Goal: Task Accomplishment & Management: Manage account settings

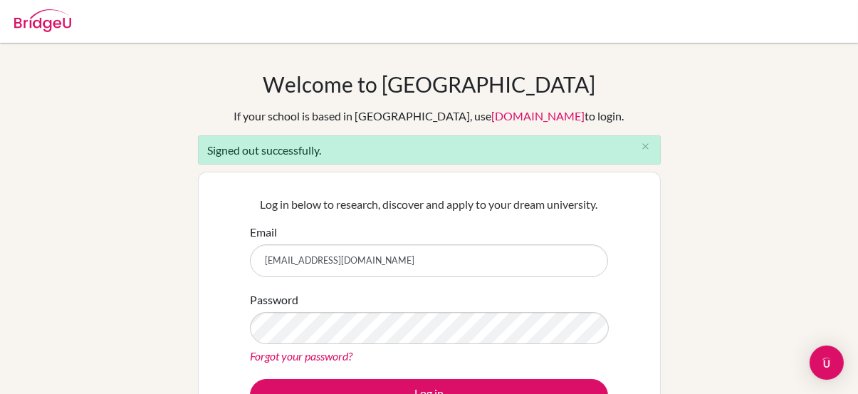
click at [443, 261] on input "[EMAIL_ADDRESS][DOMAIN_NAME]" at bounding box center [429, 260] width 358 height 33
type input "[EMAIL_ADDRESS][PERSON_NAME][DOMAIN_NAME]"
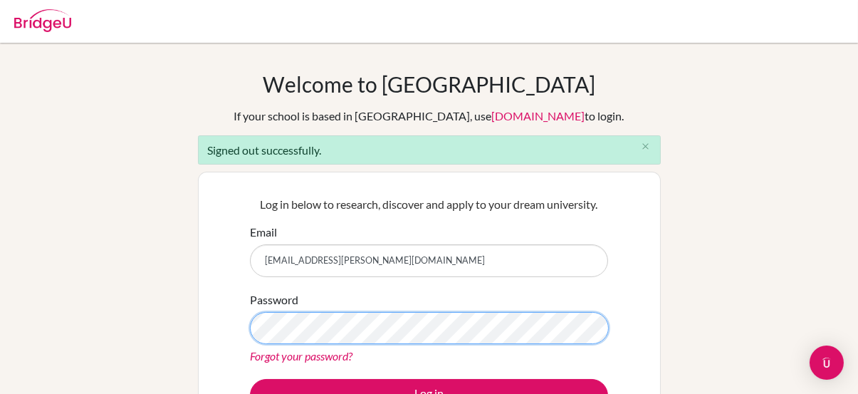
click at [389, 293] on div "Password Forgot your password?" at bounding box center [429, 328] width 358 height 74
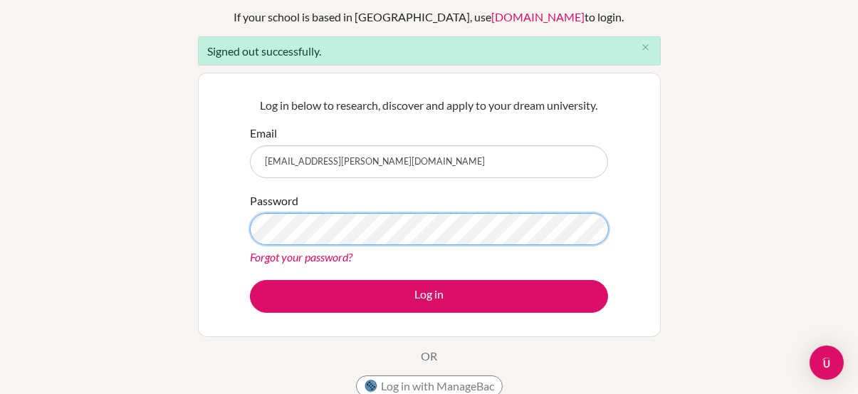
scroll to position [99, 0]
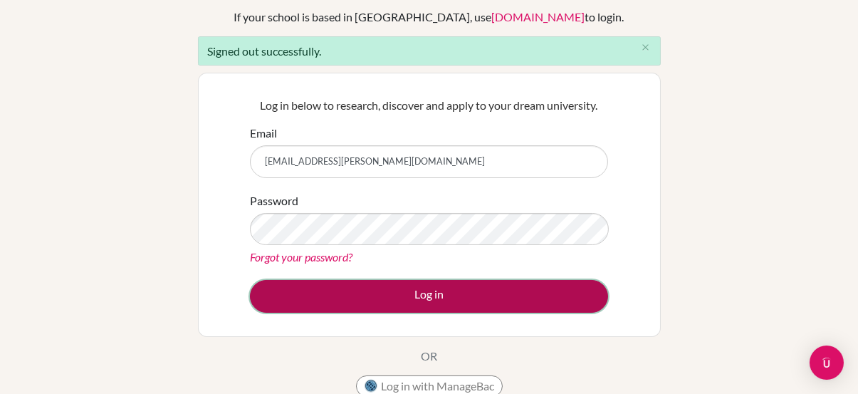
click at [509, 295] on button "Log in" at bounding box center [429, 296] width 358 height 33
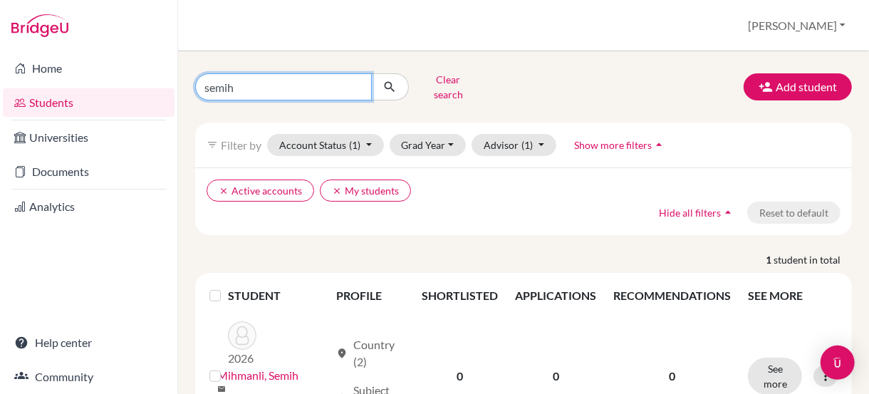
click at [240, 84] on input "semih" at bounding box center [283, 86] width 177 height 27
type input "Leyla Kutait"
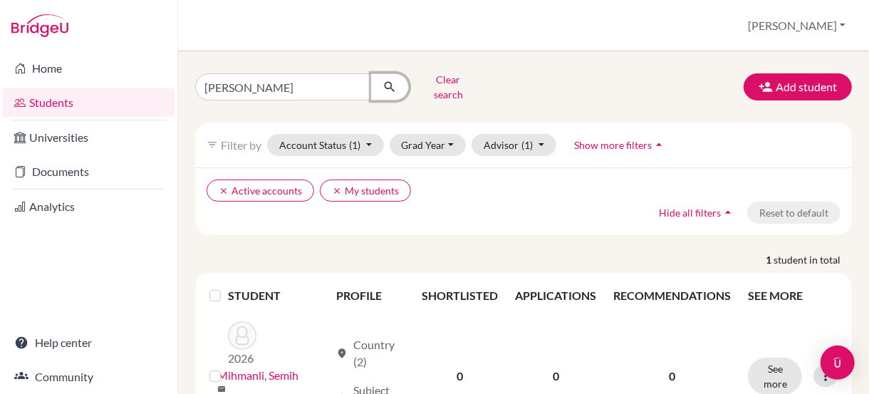
click at [384, 80] on icon "submit" at bounding box center [389, 87] width 14 height 14
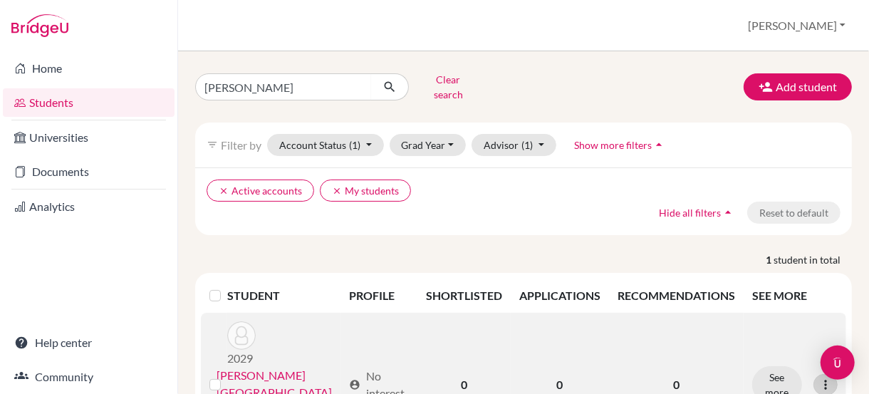
drag, startPoint x: 769, startPoint y: 359, endPoint x: 814, endPoint y: 344, distance: 47.3
click at [818, 377] on icon at bounding box center [825, 384] width 14 height 14
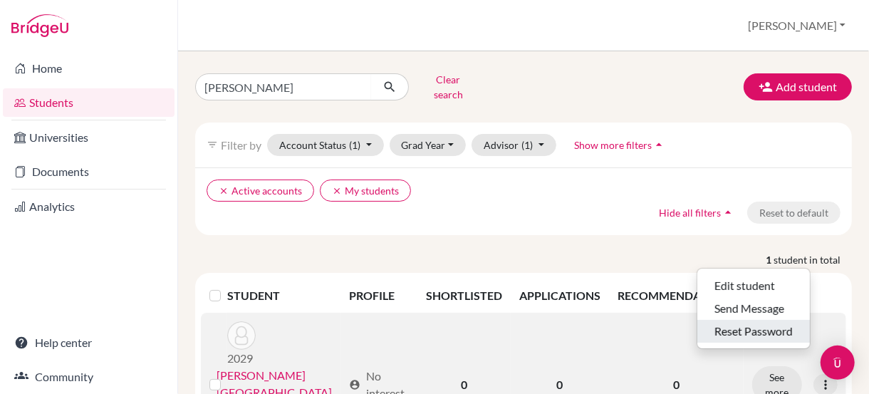
click at [746, 320] on button "Reset Password" at bounding box center [753, 331] width 113 height 23
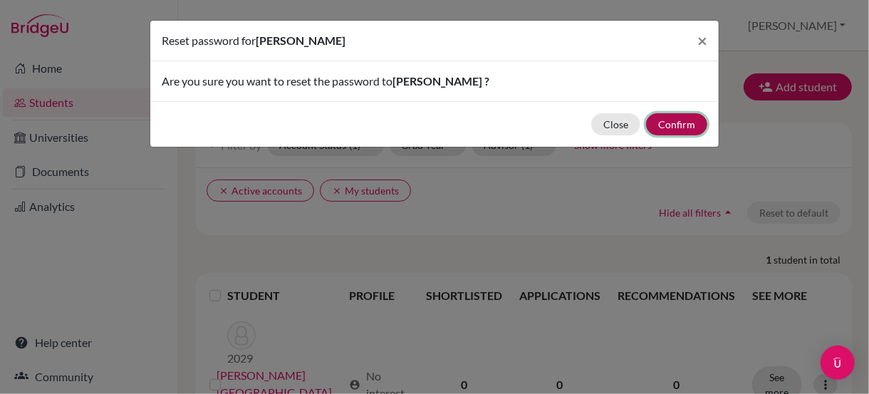
click at [675, 119] on button "Confirm" at bounding box center [676, 124] width 61 height 22
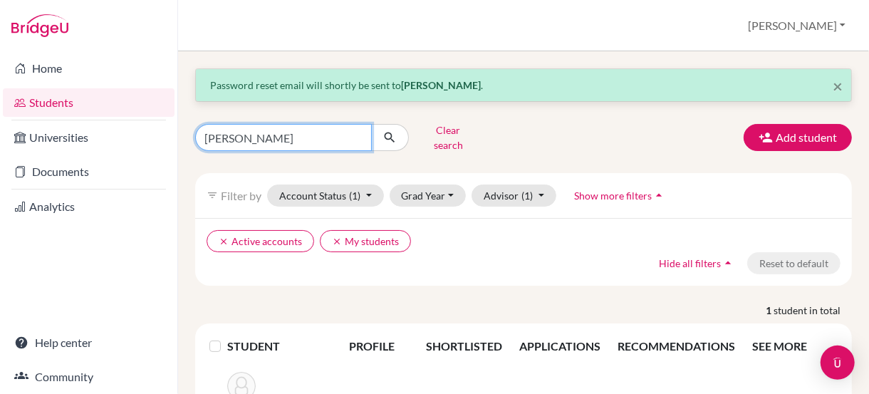
click at [354, 133] on input "Leyla Kutait" at bounding box center [283, 137] width 177 height 27
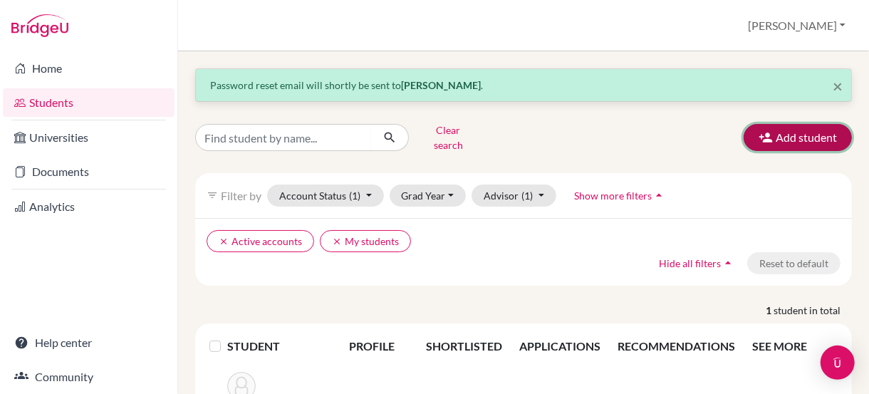
click at [782, 125] on button "Add student" at bounding box center [797, 137] width 108 height 27
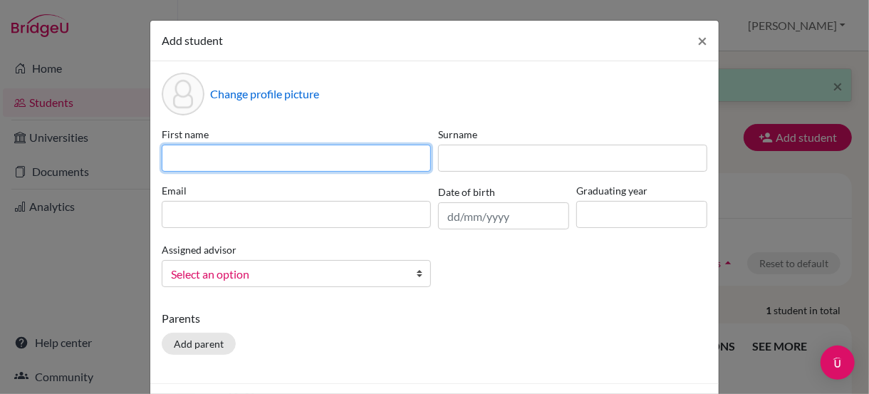
click at [325, 157] on input at bounding box center [296, 158] width 269 height 27
type input "Hadi"
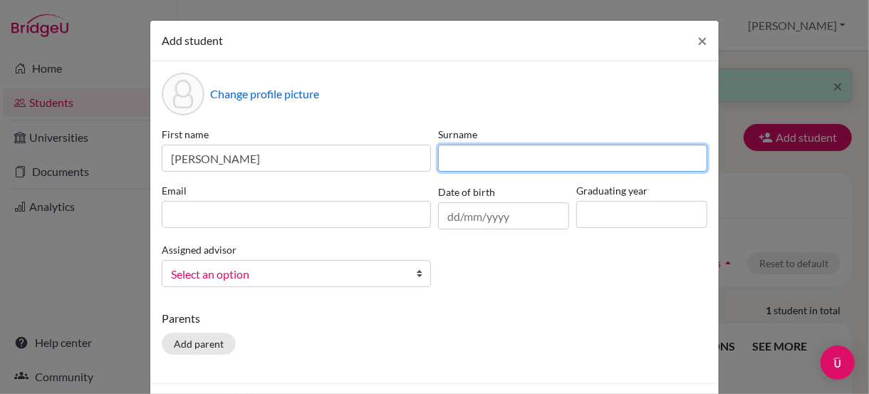
click at [475, 157] on input at bounding box center [572, 158] width 269 height 27
type input "Fakih"
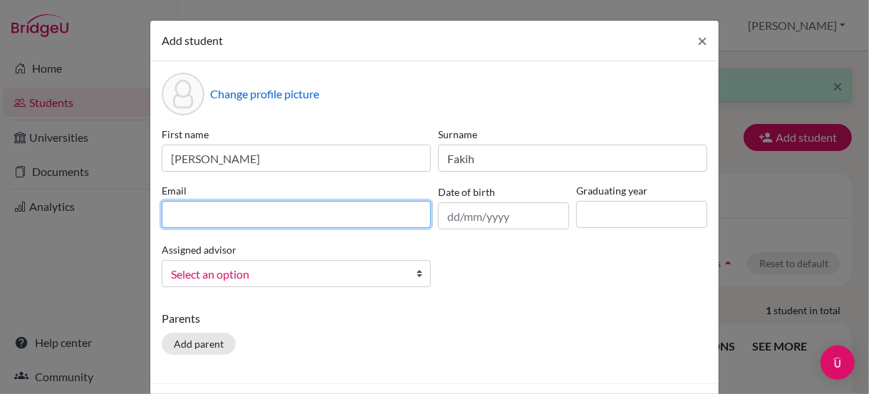
click at [376, 213] on input at bounding box center [296, 214] width 269 height 27
type input "ds003763@dwight.ae"
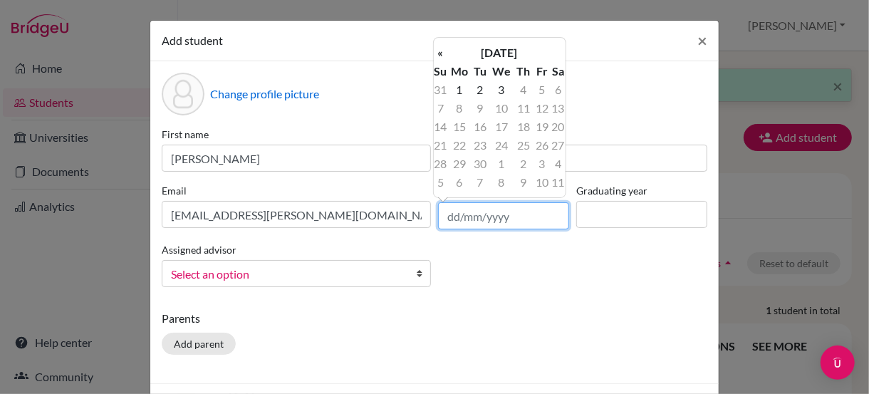
click at [491, 216] on input "text" at bounding box center [503, 215] width 131 height 27
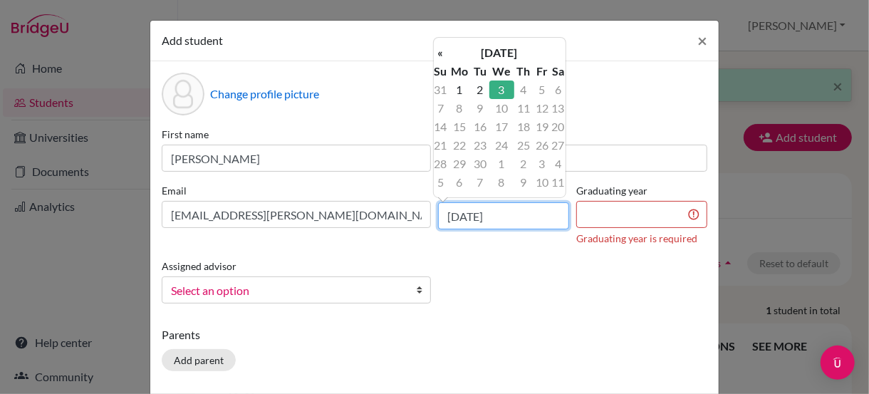
drag, startPoint x: 513, startPoint y: 221, endPoint x: 503, endPoint y: 218, distance: 10.6
drag, startPoint x: 503, startPoint y: 218, endPoint x: 476, endPoint y: 215, distance: 26.5
click at [476, 215] on input "03/09/2025" at bounding box center [503, 215] width 131 height 27
click at [544, 218] on input "03/09/2025" at bounding box center [503, 215] width 131 height 27
type input "0"
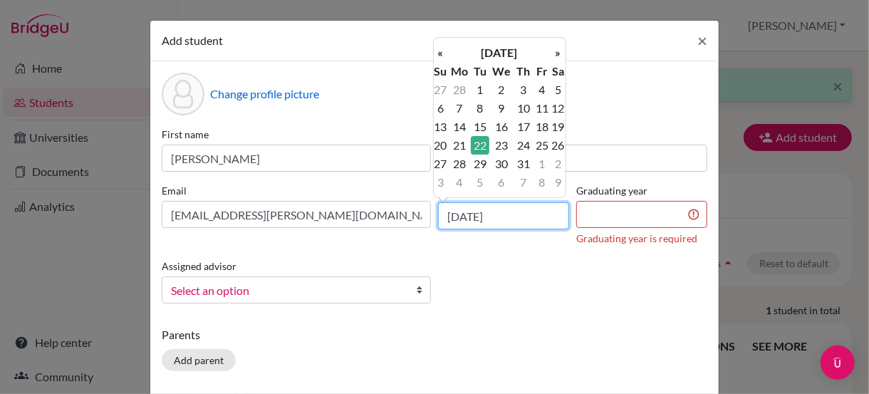
type input "22/03/2011"
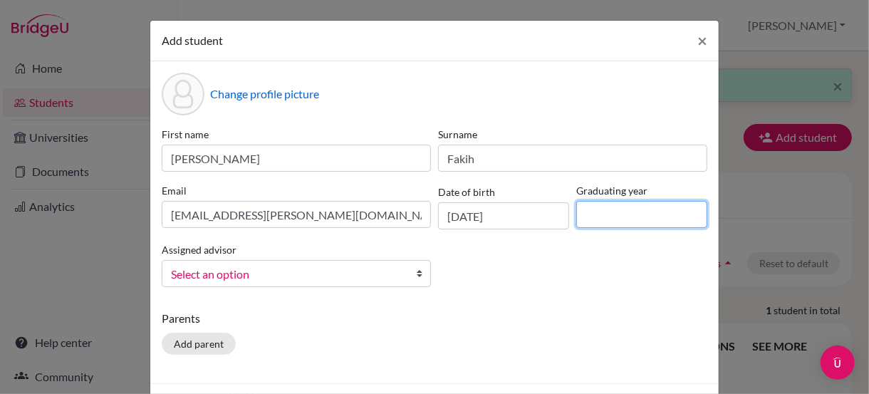
click at [600, 216] on input at bounding box center [641, 214] width 131 height 27
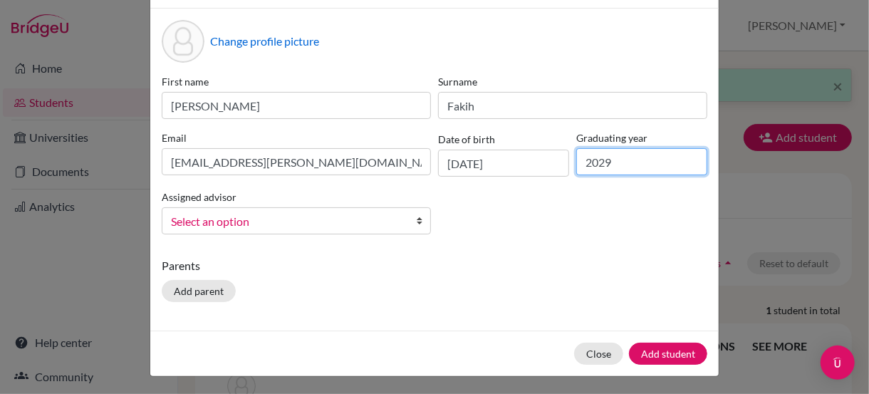
type input "2029"
click at [323, 223] on span "Select an option" at bounding box center [287, 221] width 232 height 19
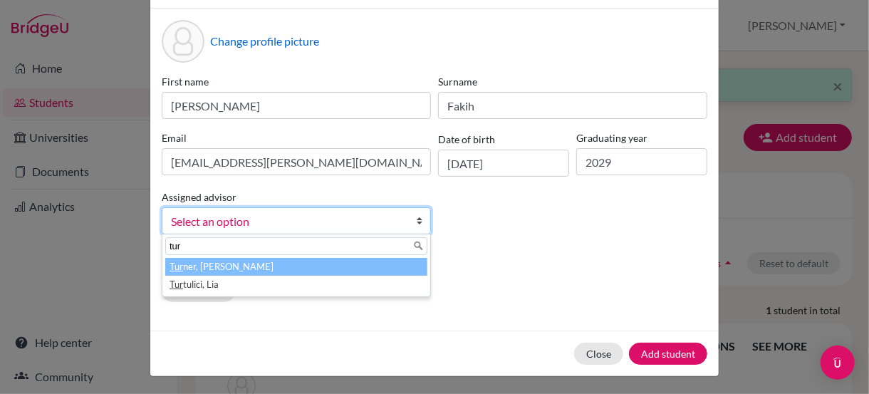
type input "tur"
click at [202, 263] on li "Tur ner, David" at bounding box center [296, 267] width 262 height 18
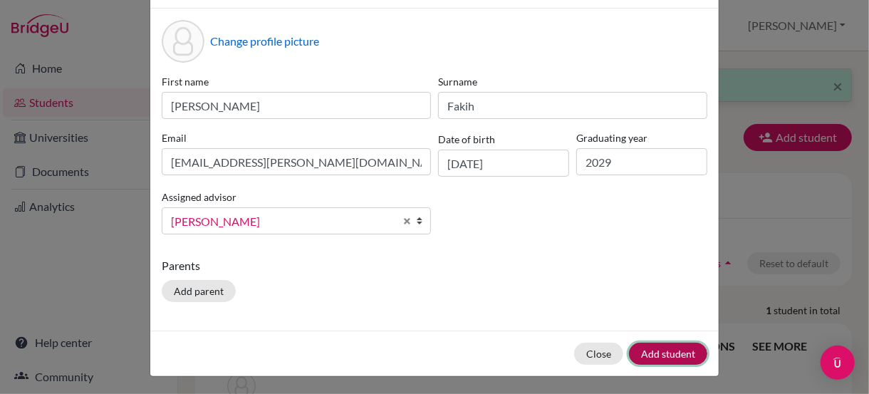
click at [659, 347] on button "Add student" at bounding box center [668, 354] width 78 height 22
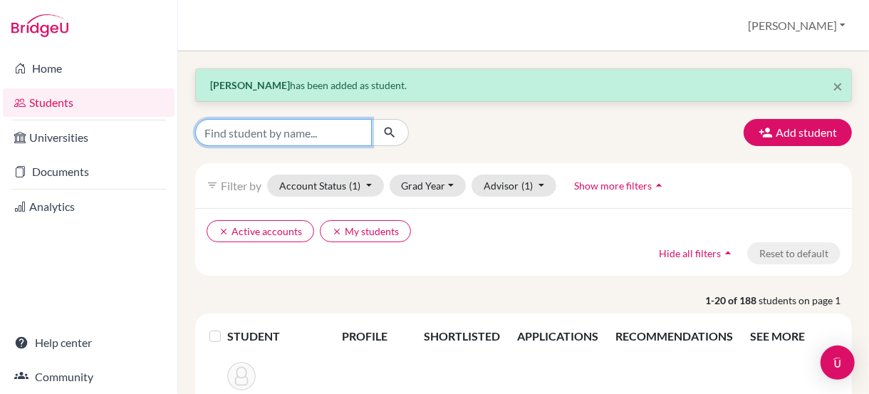
click at [309, 131] on input "Find student by name..." at bounding box center [283, 132] width 177 height 27
type input "raesyah"
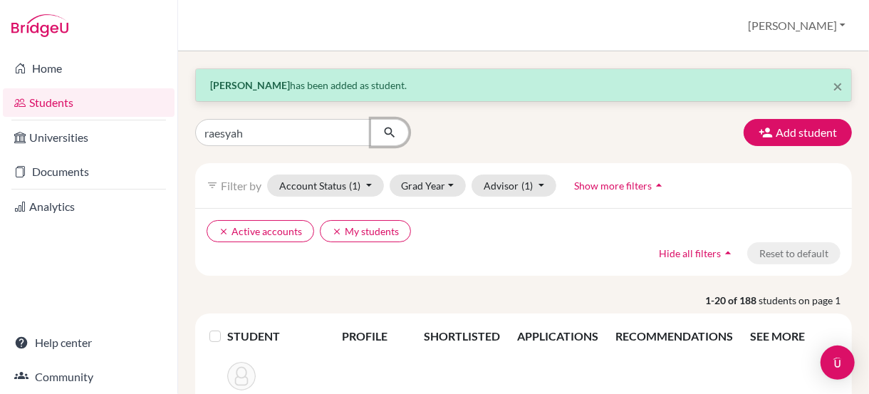
click at [387, 128] on icon "submit" at bounding box center [389, 132] width 14 height 14
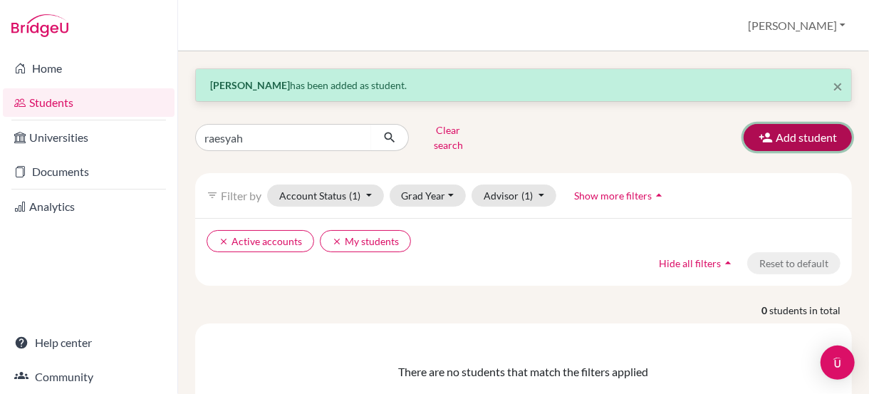
click at [745, 132] on button "Add student" at bounding box center [797, 137] width 108 height 27
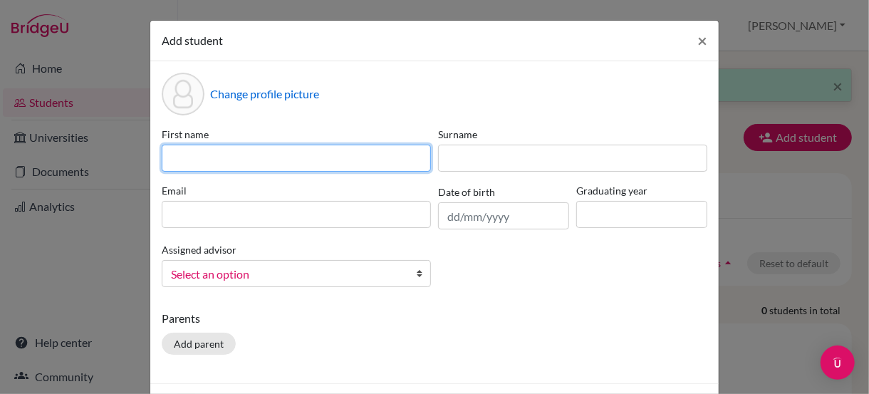
click at [221, 163] on input at bounding box center [296, 158] width 269 height 27
type input "raesyah"
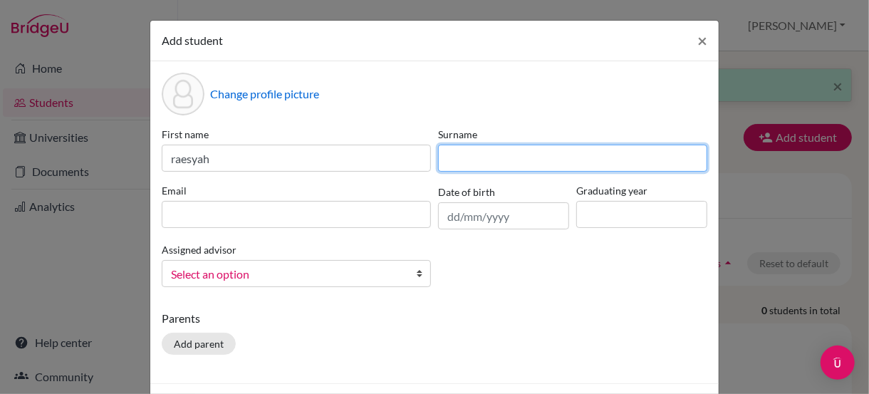
click at [475, 157] on input at bounding box center [572, 158] width 269 height 27
type input "urste"
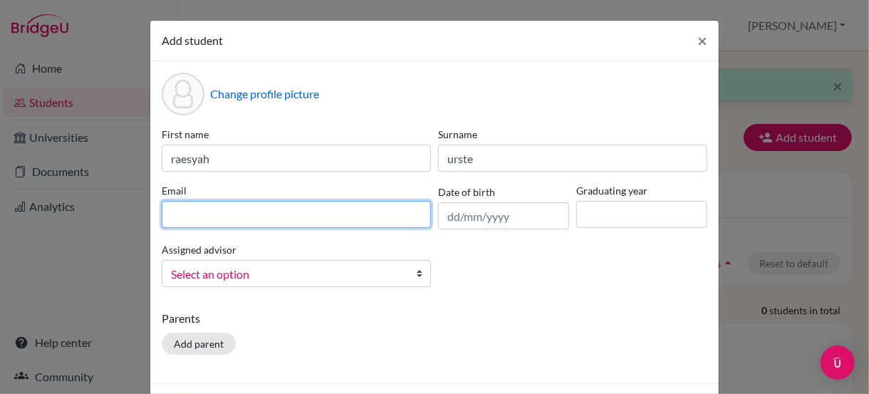
click at [319, 218] on input at bounding box center [296, 214] width 269 height 27
type input "[EMAIL_ADDRESS][PERSON_NAME][DOMAIN_NAME]"
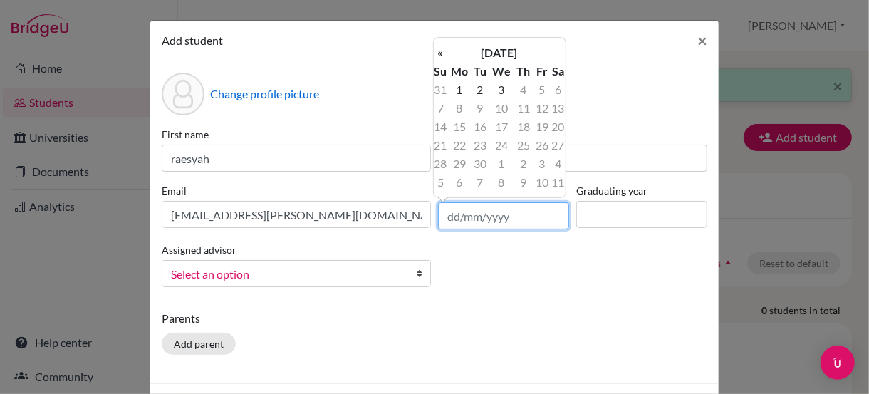
click at [451, 222] on input "text" at bounding box center [503, 215] width 131 height 27
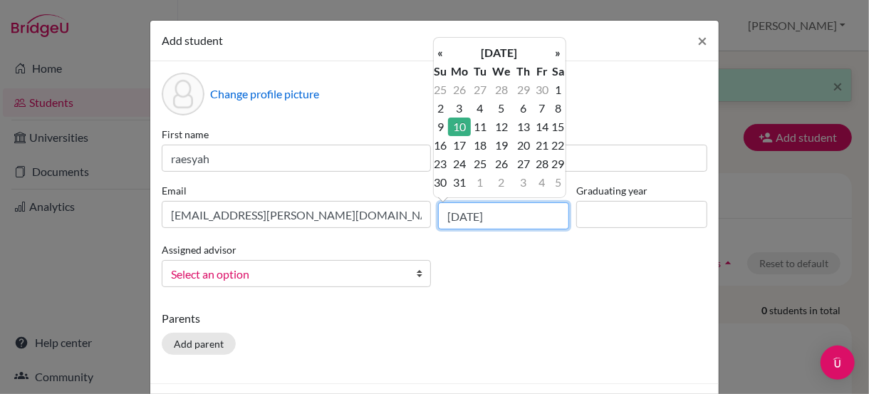
type input "[DATE]"
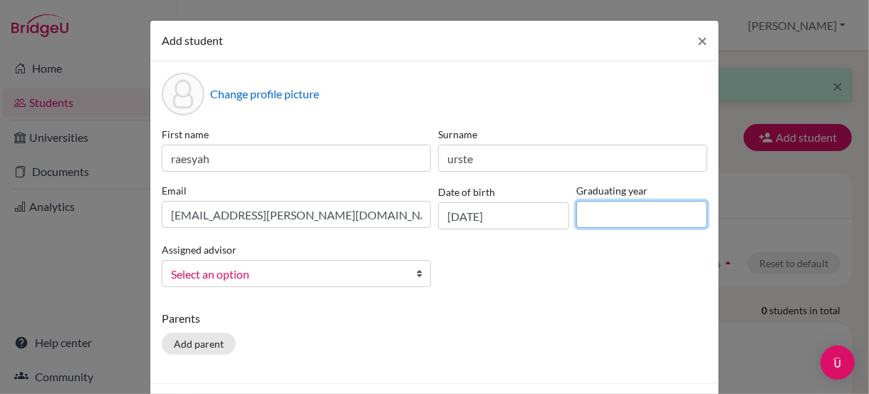
click at [625, 213] on input at bounding box center [641, 214] width 131 height 27
type input "2029"
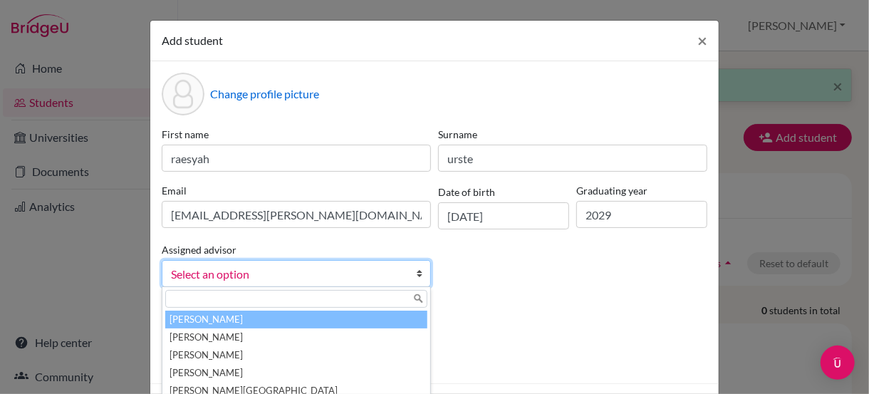
click at [332, 272] on span "Select an option" at bounding box center [287, 274] width 232 height 19
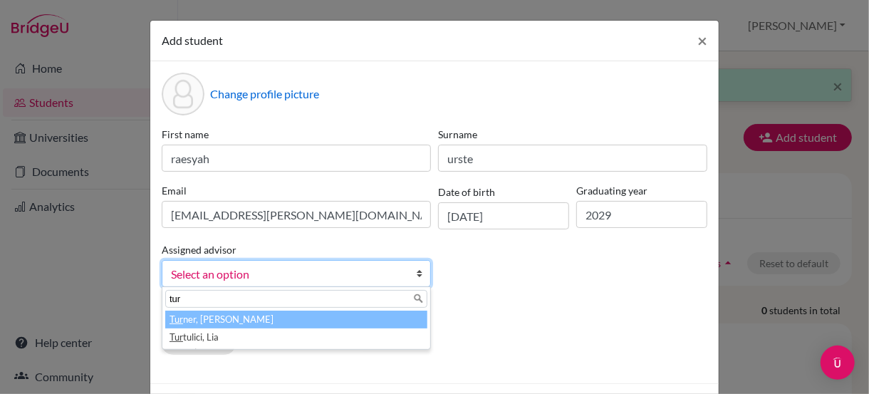
type input "tur"
click at [272, 314] on li "Tur ner, David" at bounding box center [296, 319] width 262 height 18
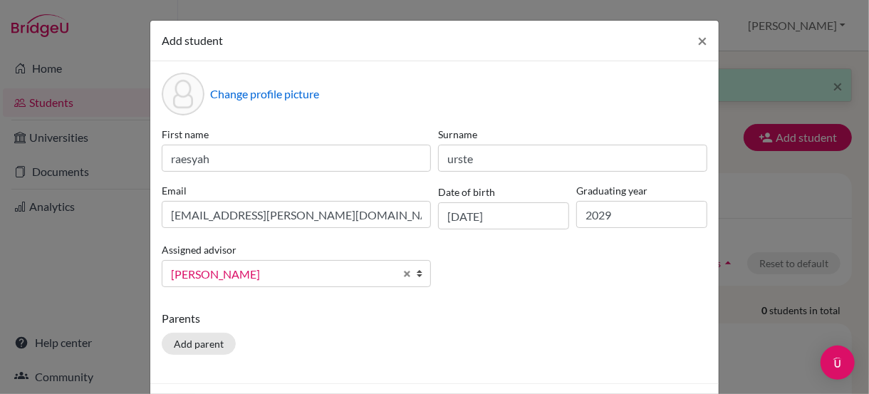
scroll to position [53, 0]
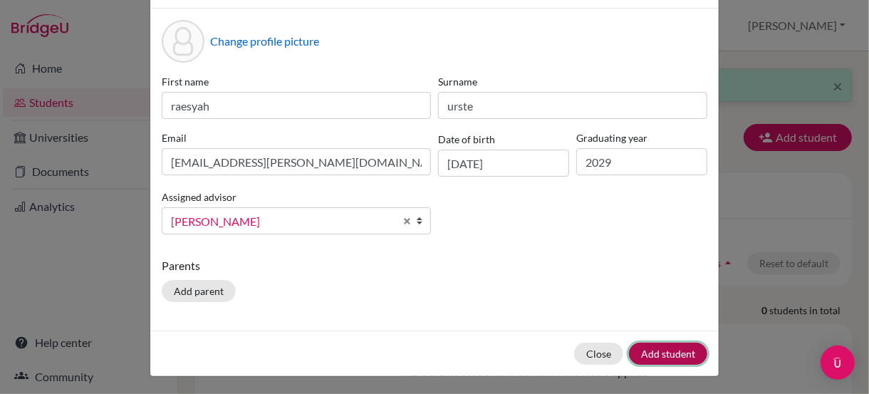
click at [655, 354] on button "Add student" at bounding box center [668, 354] width 78 height 22
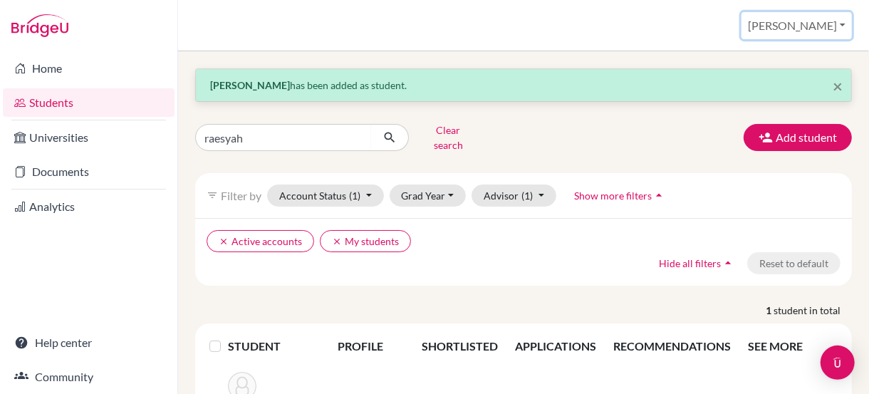
click at [816, 28] on button "[PERSON_NAME]" at bounding box center [796, 25] width 110 height 27
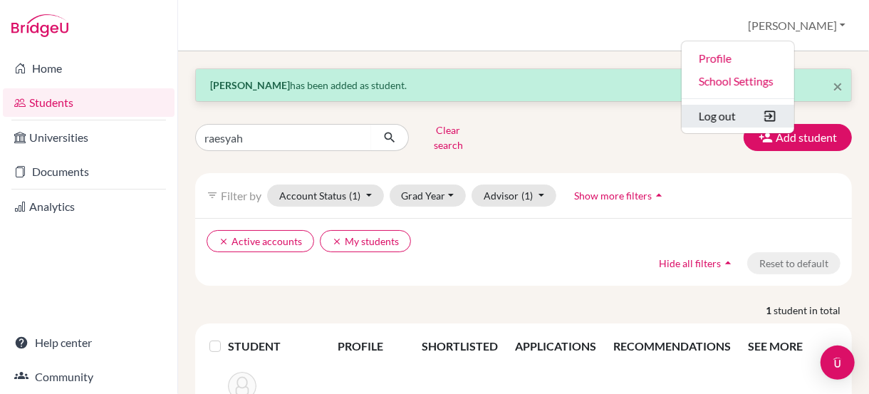
click at [790, 113] on button "Log out" at bounding box center [737, 116] width 113 height 23
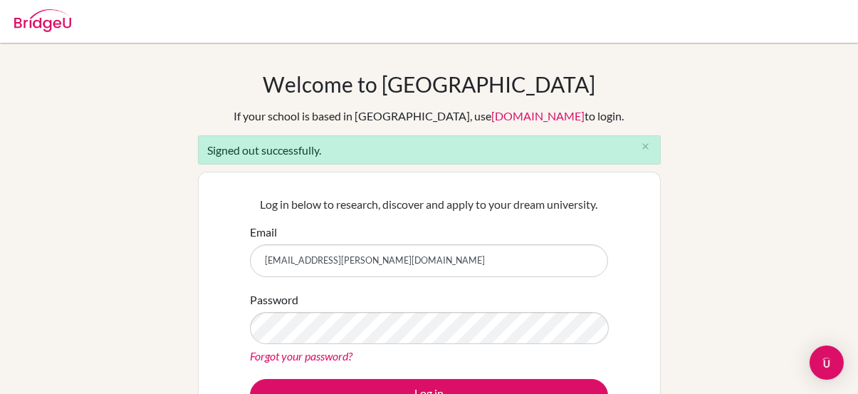
type input "[EMAIL_ADDRESS][DOMAIN_NAME]"
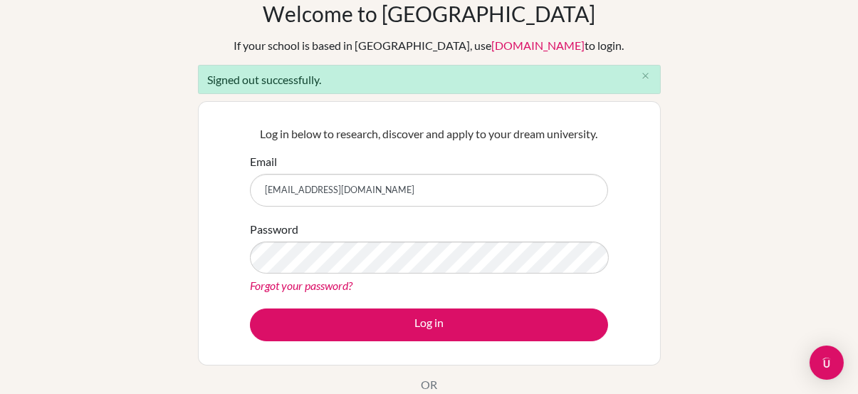
scroll to position [78, 0]
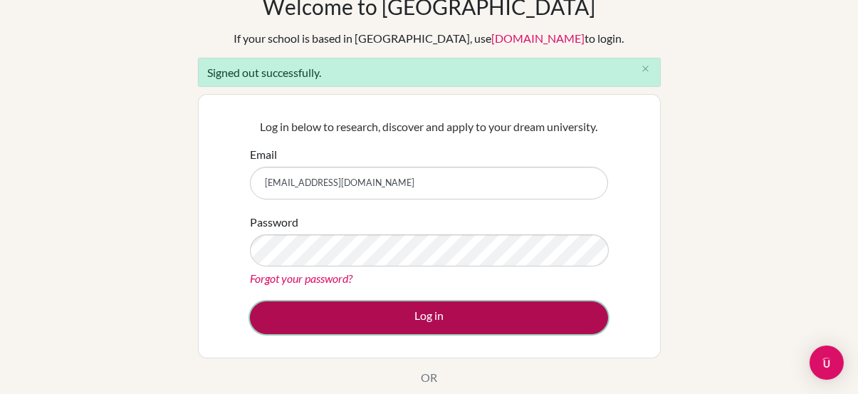
click at [436, 315] on button "Log in" at bounding box center [429, 317] width 358 height 33
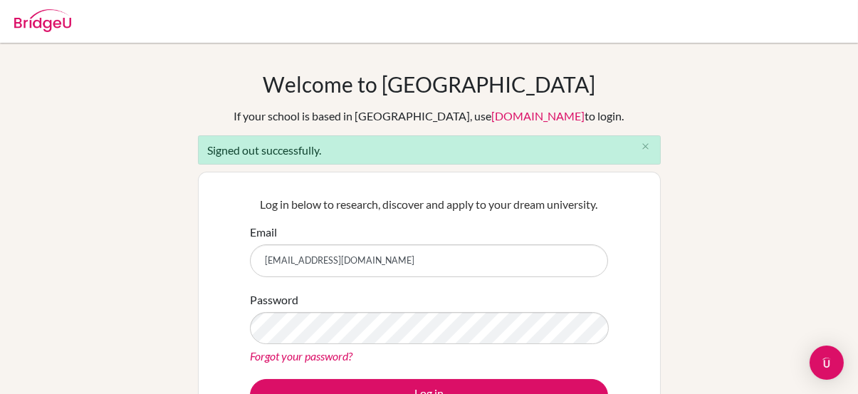
click at [361, 256] on input "bddubai@gmail.com" at bounding box center [429, 260] width 358 height 33
type input "dturner@dwight.ae"
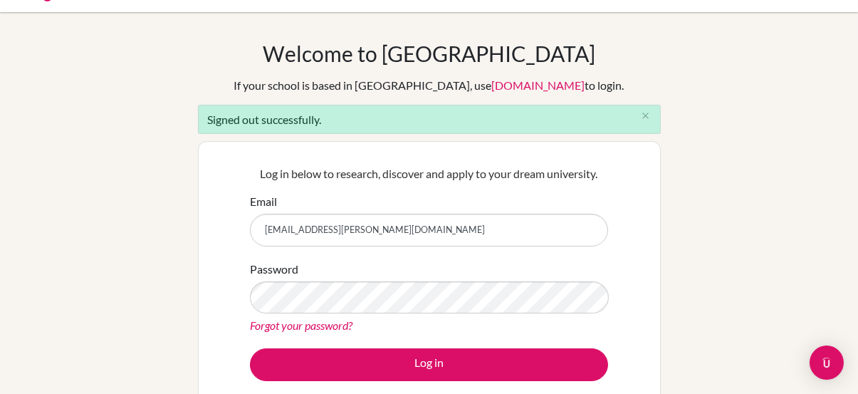
scroll to position [44, 0]
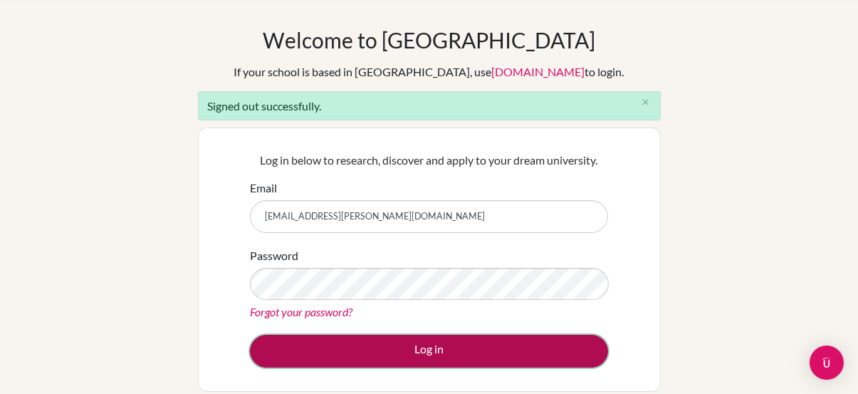
click at [372, 341] on button "Log in" at bounding box center [429, 351] width 358 height 33
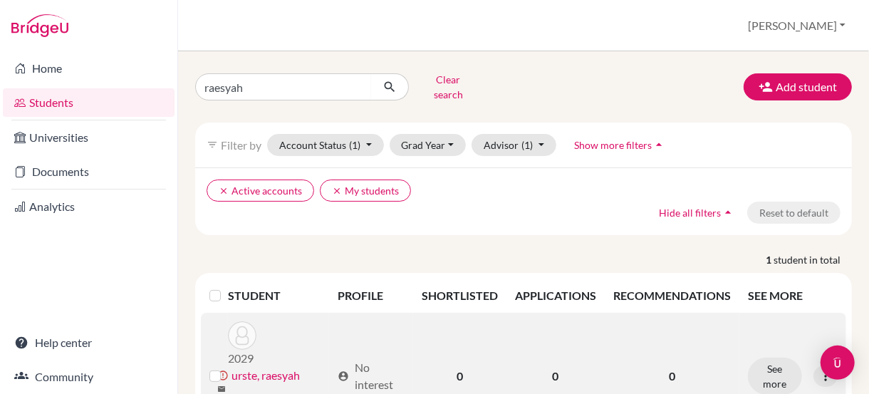
click at [249, 370] on link "urste, raesyah" at bounding box center [265, 375] width 68 height 17
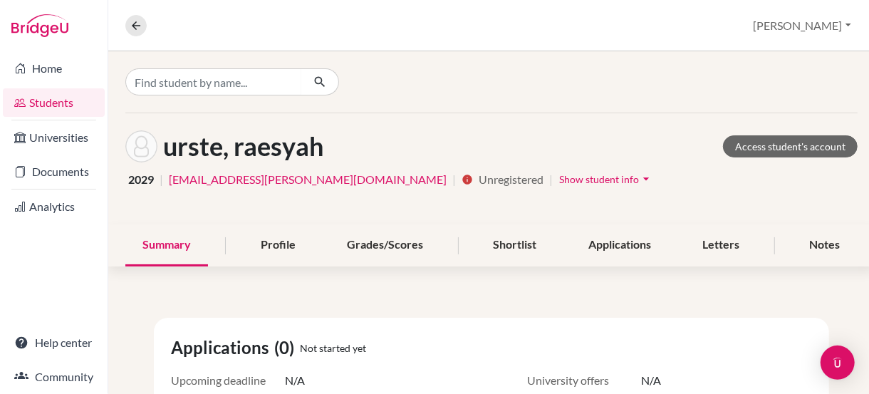
click at [559, 179] on span "Show student info" at bounding box center [599, 179] width 80 height 12
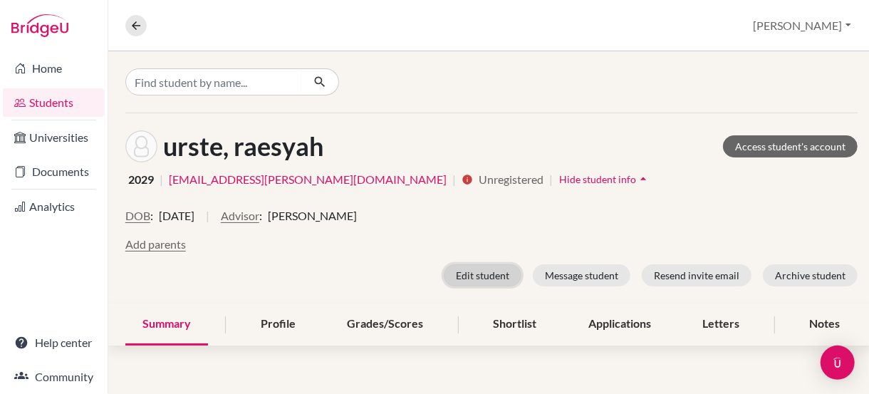
click at [488, 274] on button "Edit student" at bounding box center [483, 275] width 78 height 22
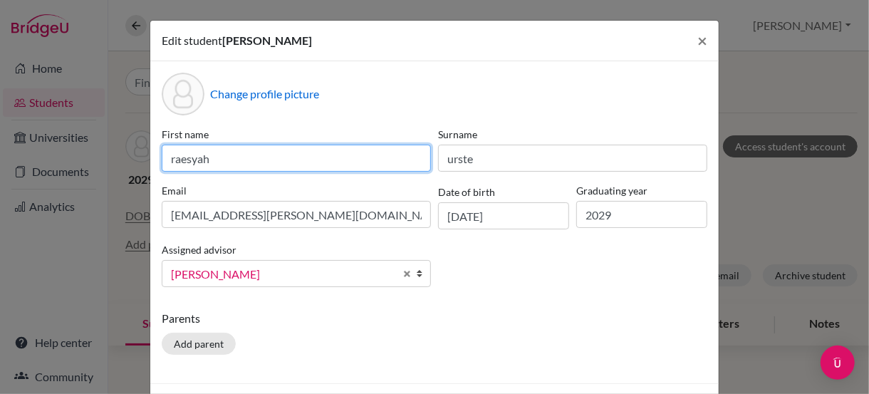
click at [166, 159] on input "raesyah" at bounding box center [296, 158] width 269 height 27
click at [166, 160] on input "raesyah" at bounding box center [296, 158] width 269 height 27
click at [168, 158] on input "raesyah" at bounding box center [296, 158] width 269 height 27
type input "Raesyah"
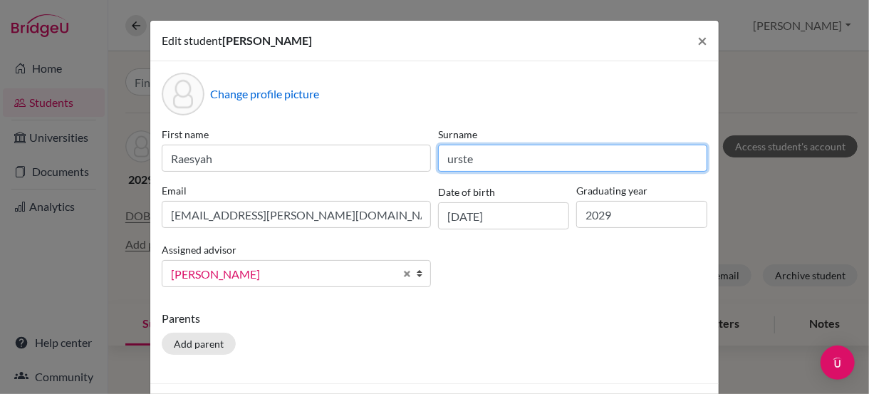
click at [446, 160] on input "urste" at bounding box center [572, 158] width 269 height 27
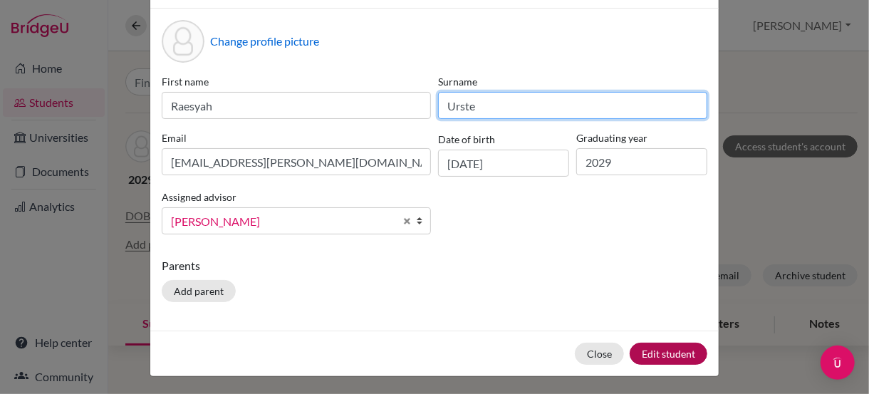
type input "Urste"
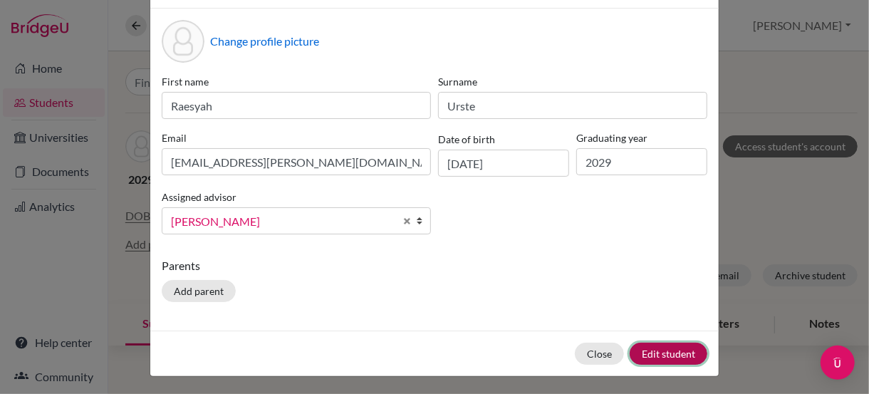
click at [669, 350] on button "Edit student" at bounding box center [668, 354] width 78 height 22
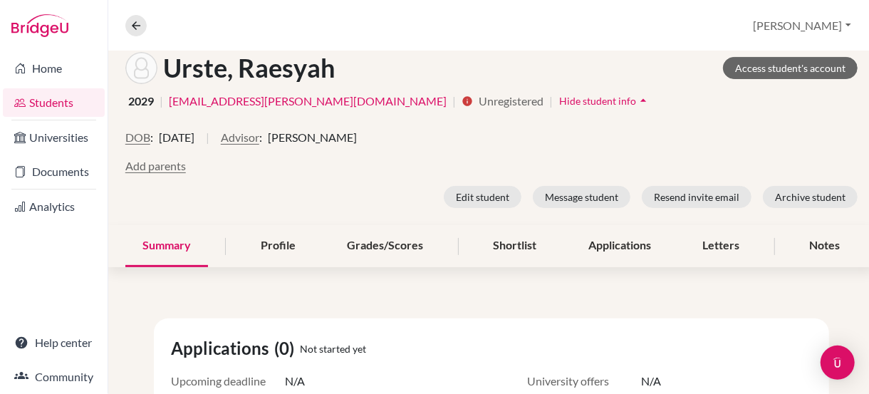
scroll to position [135, 0]
click at [692, 195] on button "Resend invite email" at bounding box center [697, 197] width 110 height 22
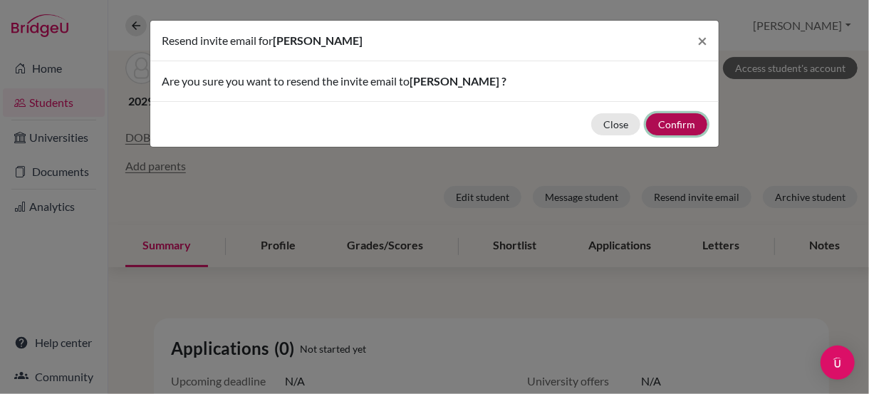
click at [689, 115] on button "Confirm" at bounding box center [676, 124] width 61 height 22
